Goal: Task Accomplishment & Management: Manage account settings

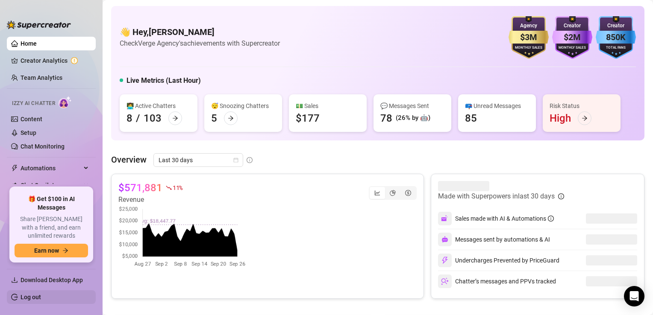
click at [24, 295] on link "Log out" at bounding box center [31, 297] width 21 height 7
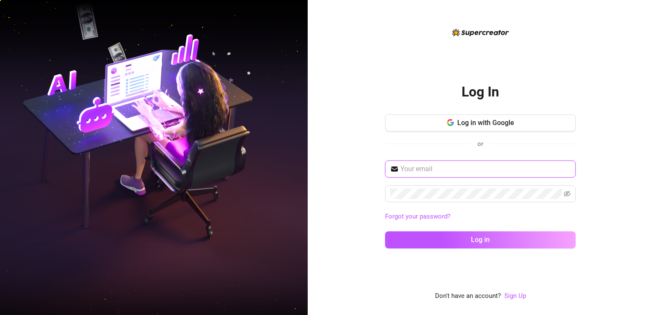
click at [467, 168] on input "text" at bounding box center [485, 169] width 170 height 10
type input "[EMAIL_ADDRESS][DOMAIN_NAME]"
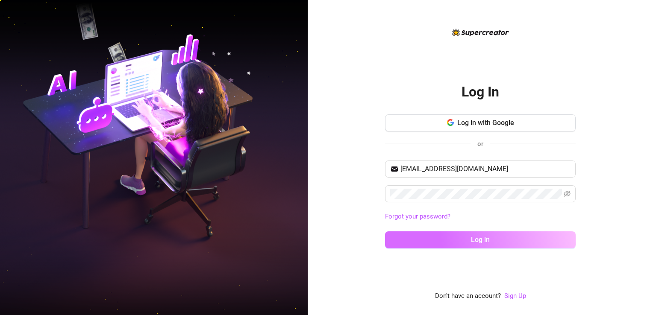
click at [485, 240] on span "Log in" at bounding box center [480, 240] width 19 height 8
